Goal: Task Accomplishment & Management: Use online tool/utility

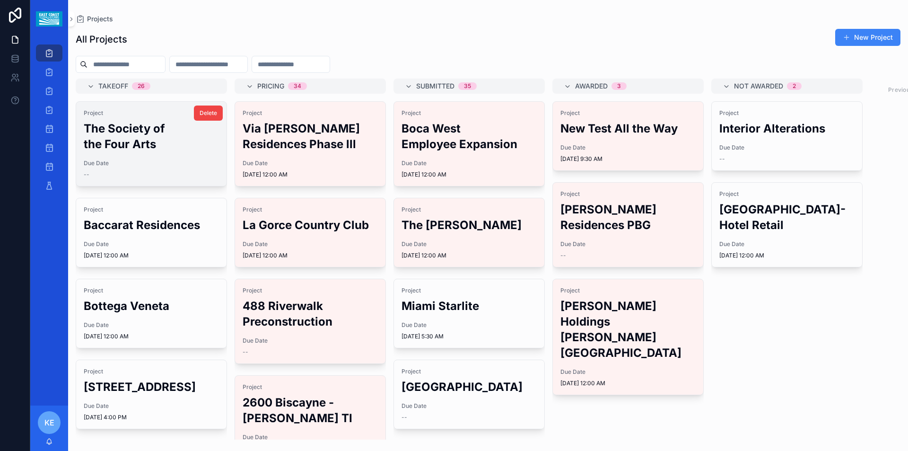
click at [136, 127] on h2 "The Society of the Four Arts" at bounding box center [151, 136] width 135 height 31
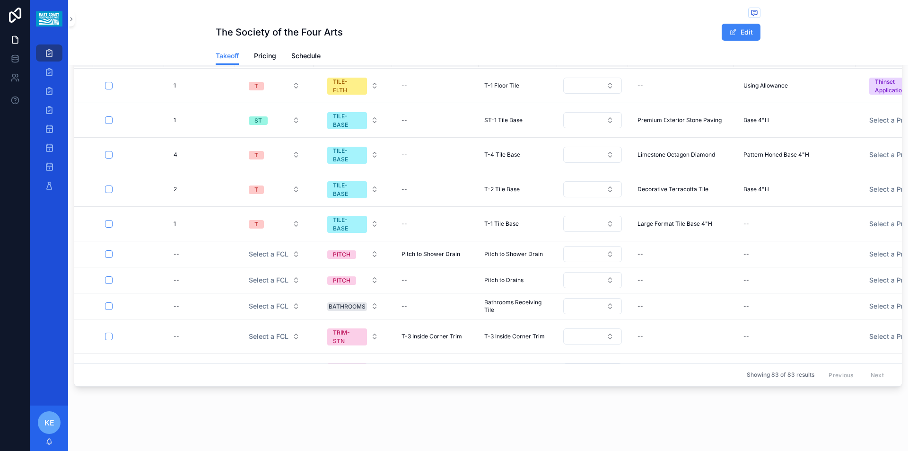
scroll to position [1135, 0]
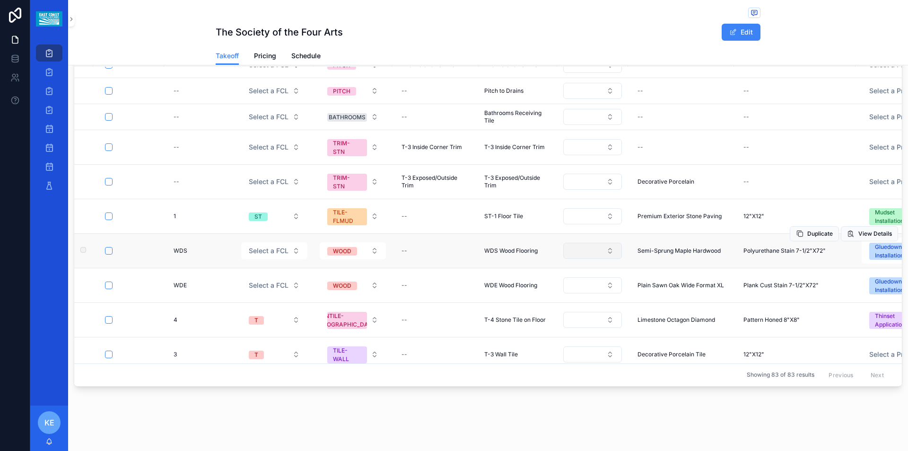
click at [582, 243] on button "Select Button" at bounding box center [592, 251] width 59 height 16
type input "******"
